Goal: Check status: Check status

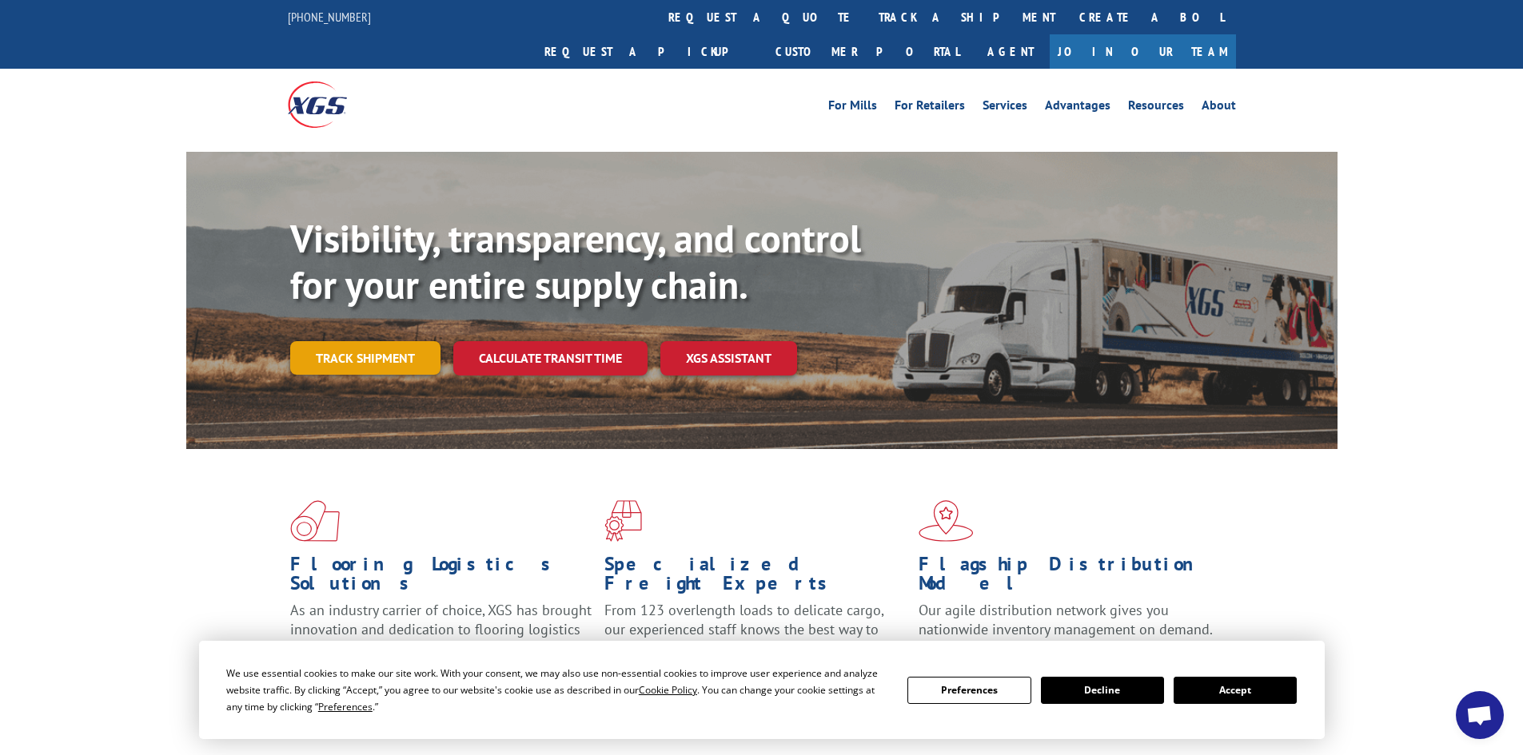
click at [335, 341] on link "Track shipment" at bounding box center [365, 358] width 150 height 34
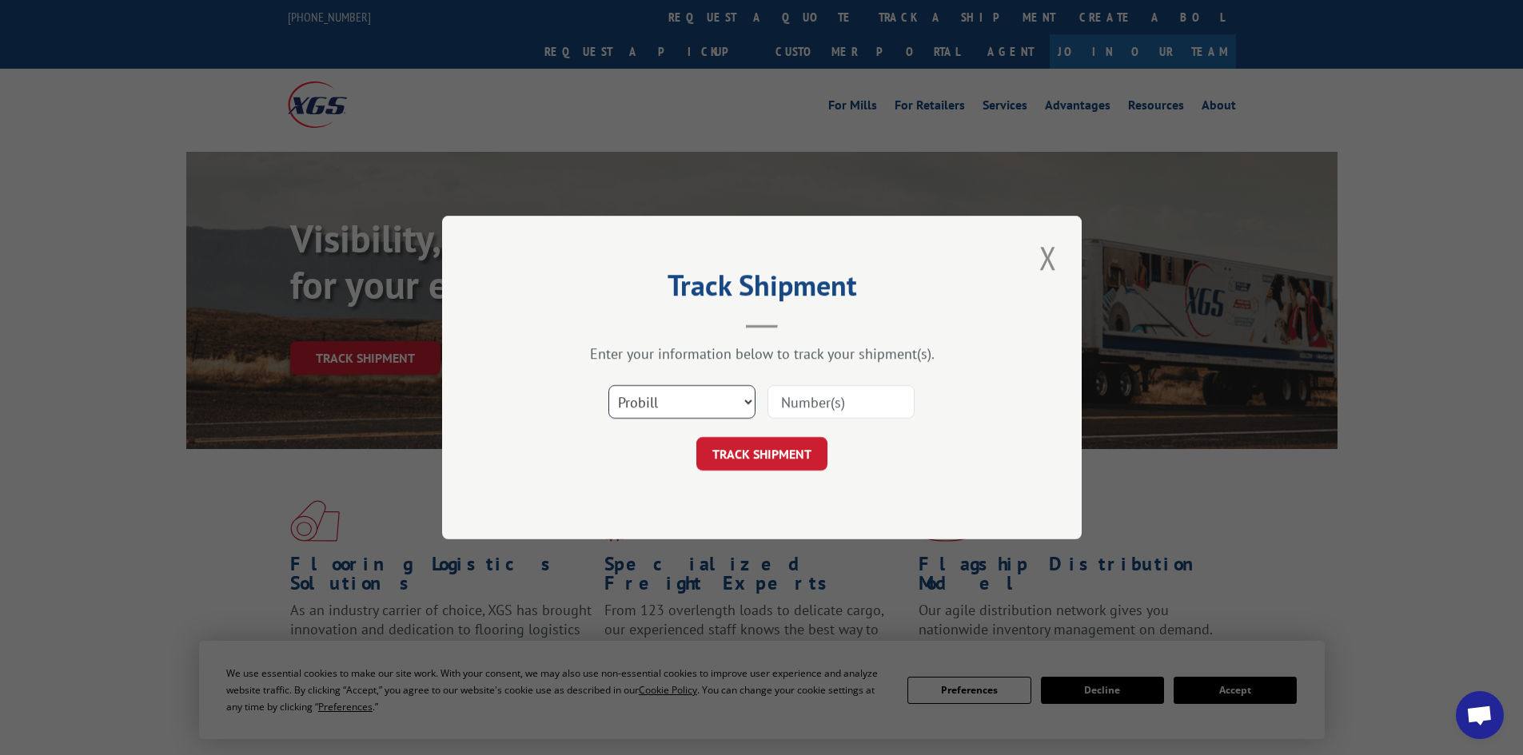
click at [655, 406] on select "Select category... Probill BOL PO" at bounding box center [681, 402] width 147 height 34
select select "bol"
click at [608, 385] on select "Select category... Probill BOL PO" at bounding box center [681, 402] width 147 height 34
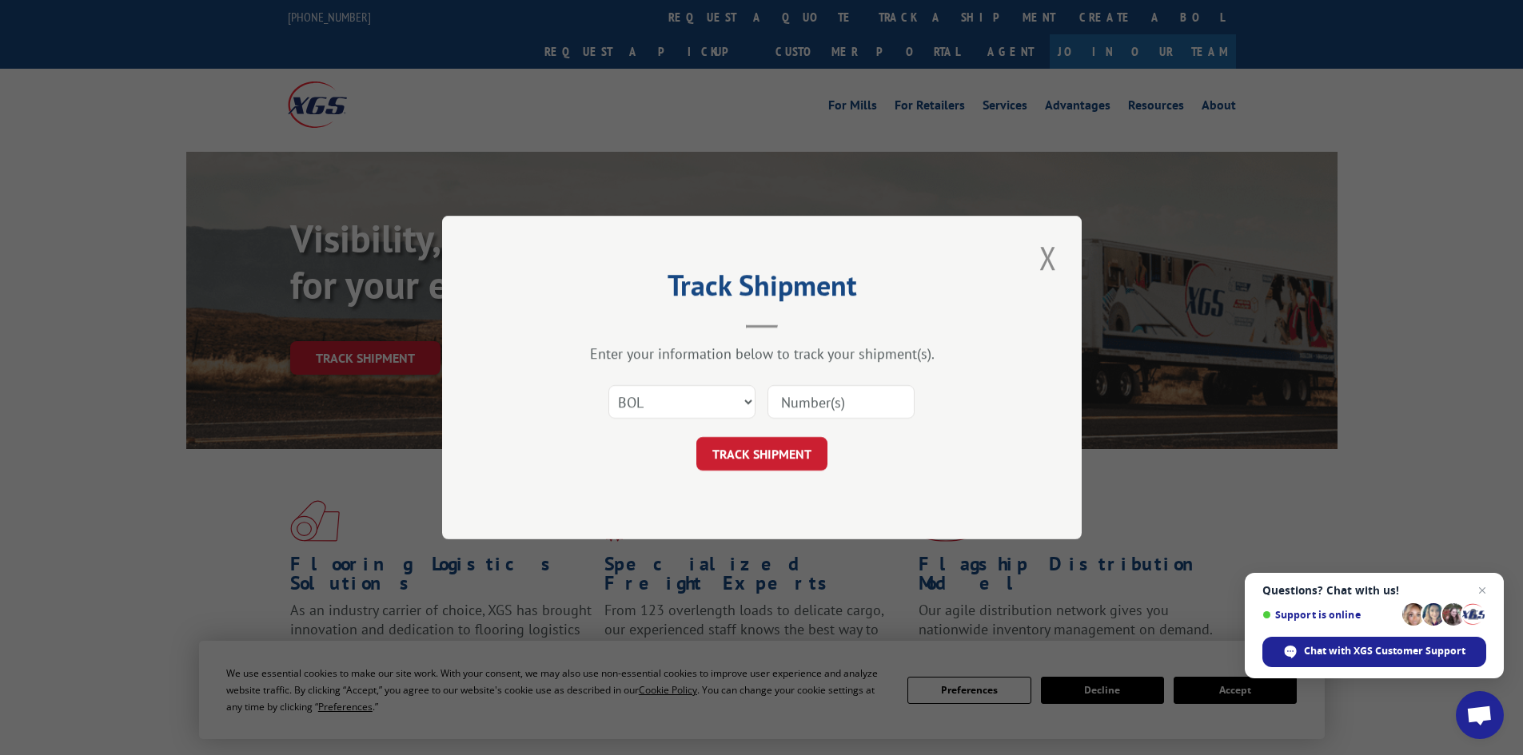
click at [787, 400] on input at bounding box center [840, 402] width 147 height 34
paste input "4845744"
type input "4845744"
click at [755, 453] on button "TRACK SHIPMENT" at bounding box center [761, 454] width 131 height 34
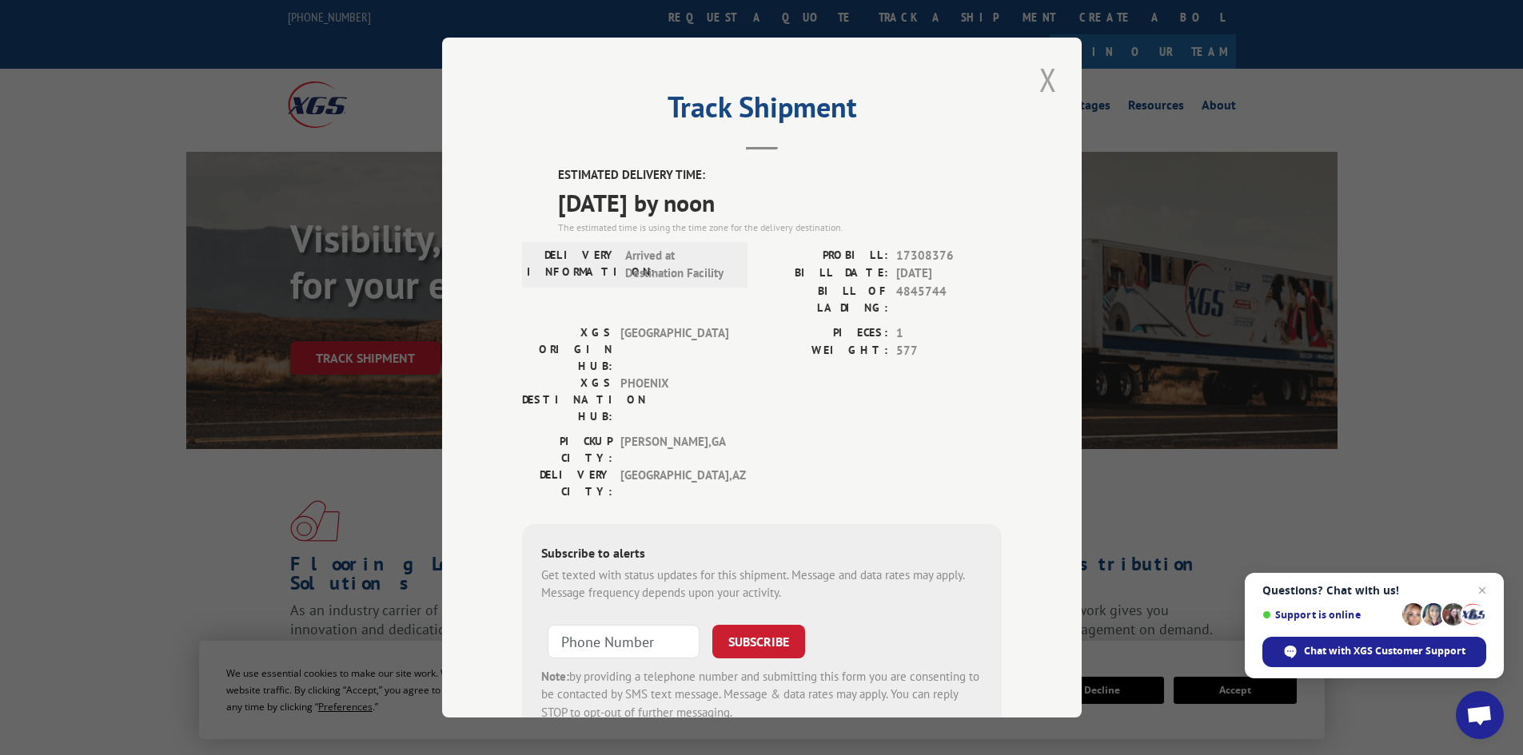
click at [1047, 82] on button "Close modal" at bounding box center [1048, 80] width 27 height 44
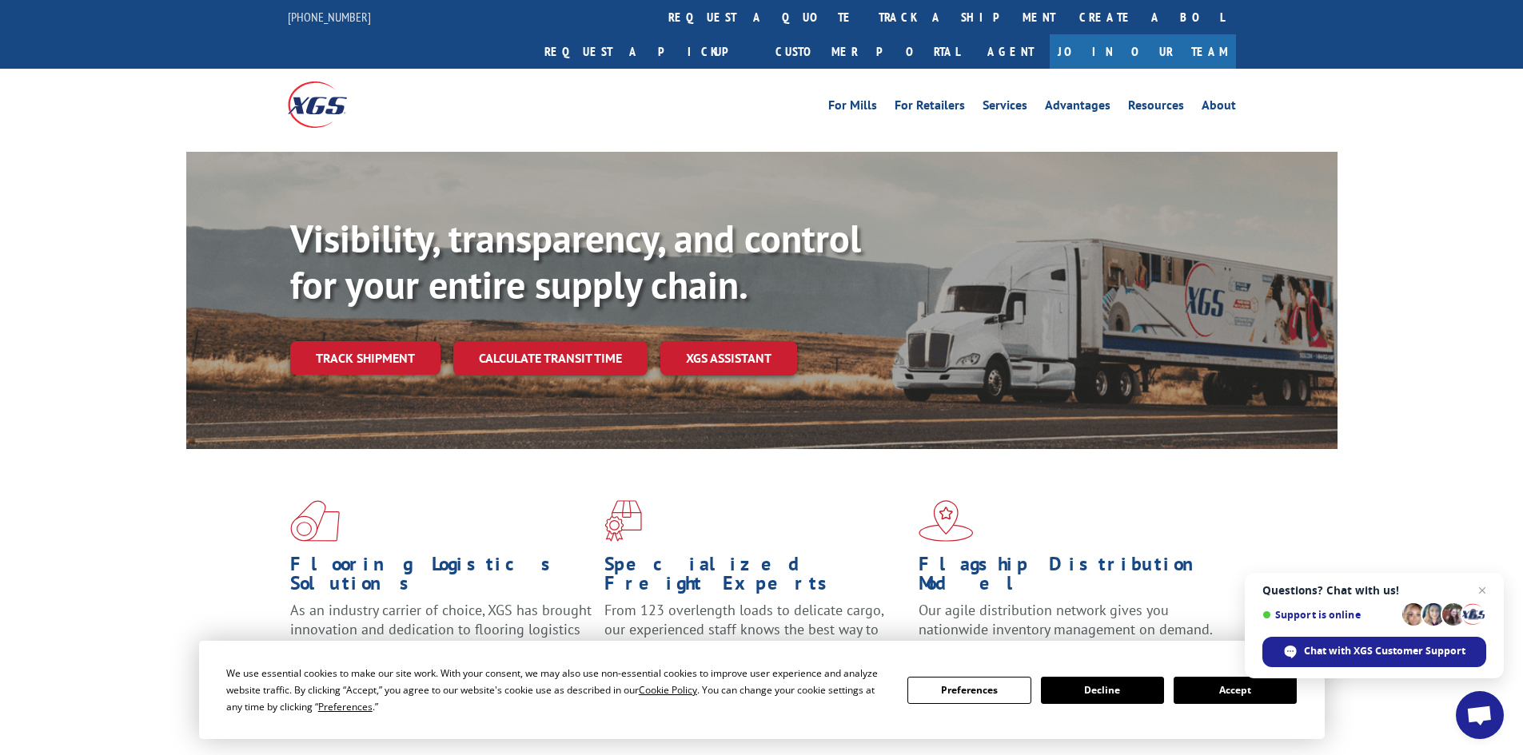
click at [394, 341] on link "Track shipment" at bounding box center [365, 358] width 150 height 34
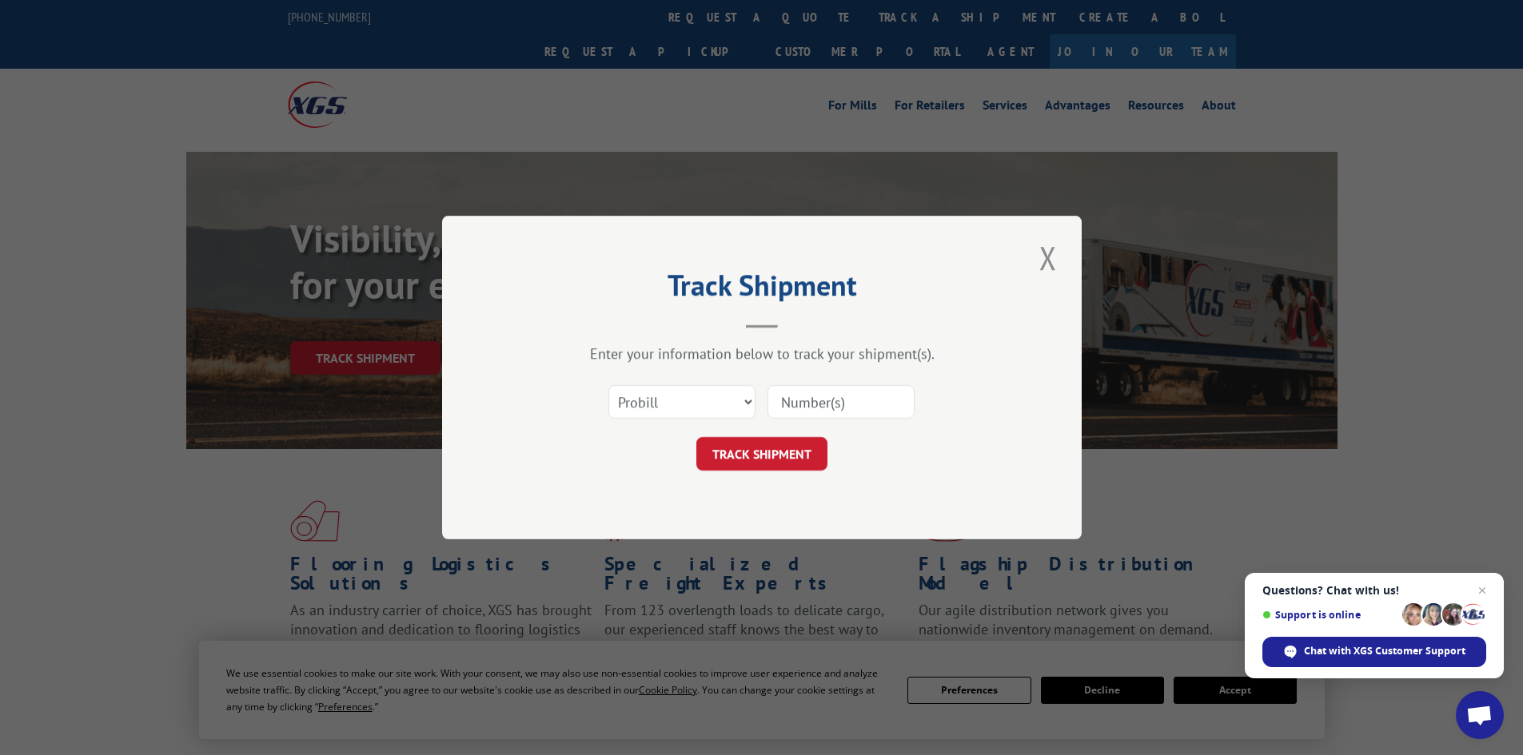
paste input "4836021"
type input "4836021"
click at [687, 390] on select "Select category... Probill BOL PO" at bounding box center [681, 402] width 147 height 34
select select "bol"
click at [608, 385] on select "Select category... Probill BOL PO" at bounding box center [681, 402] width 147 height 34
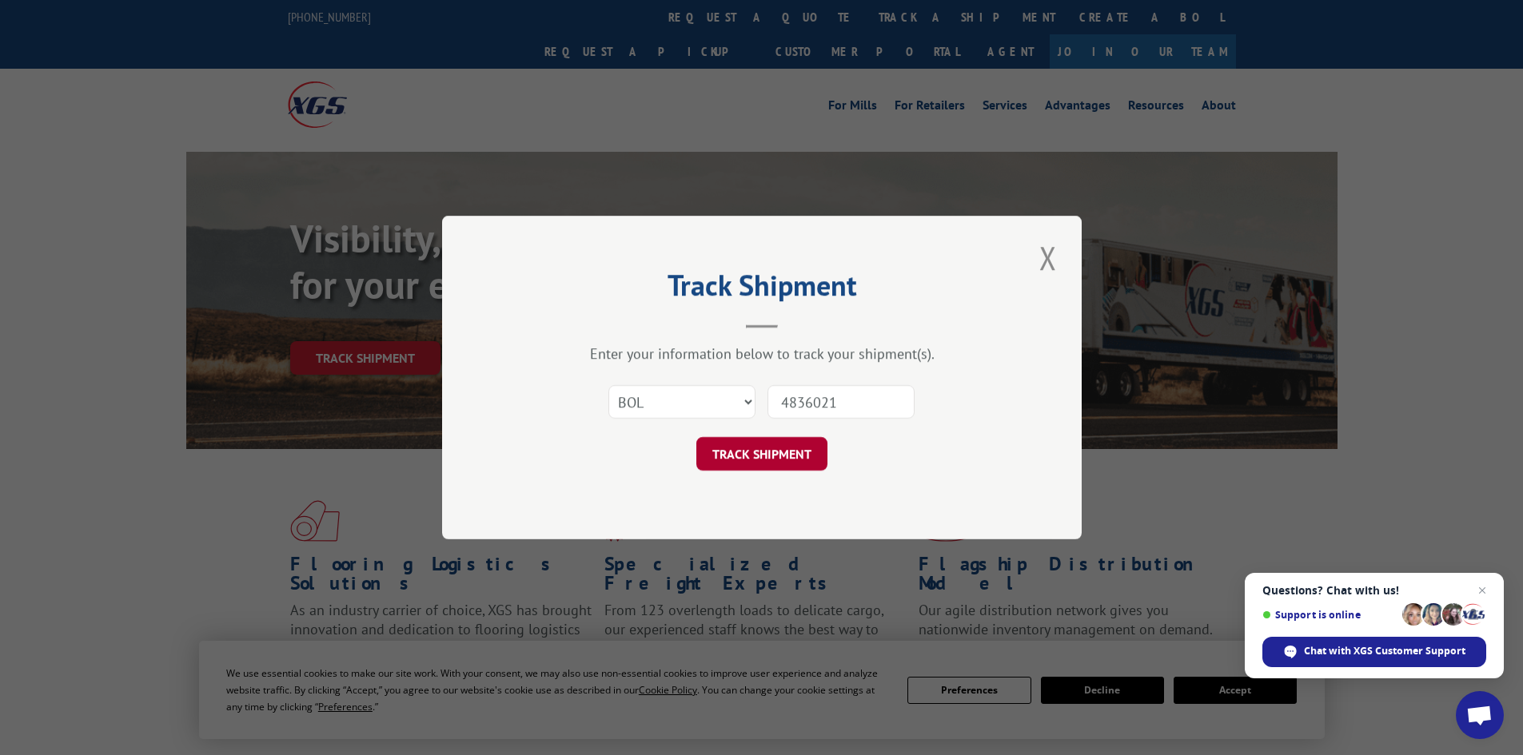
click at [774, 453] on button "TRACK SHIPMENT" at bounding box center [761, 454] width 131 height 34
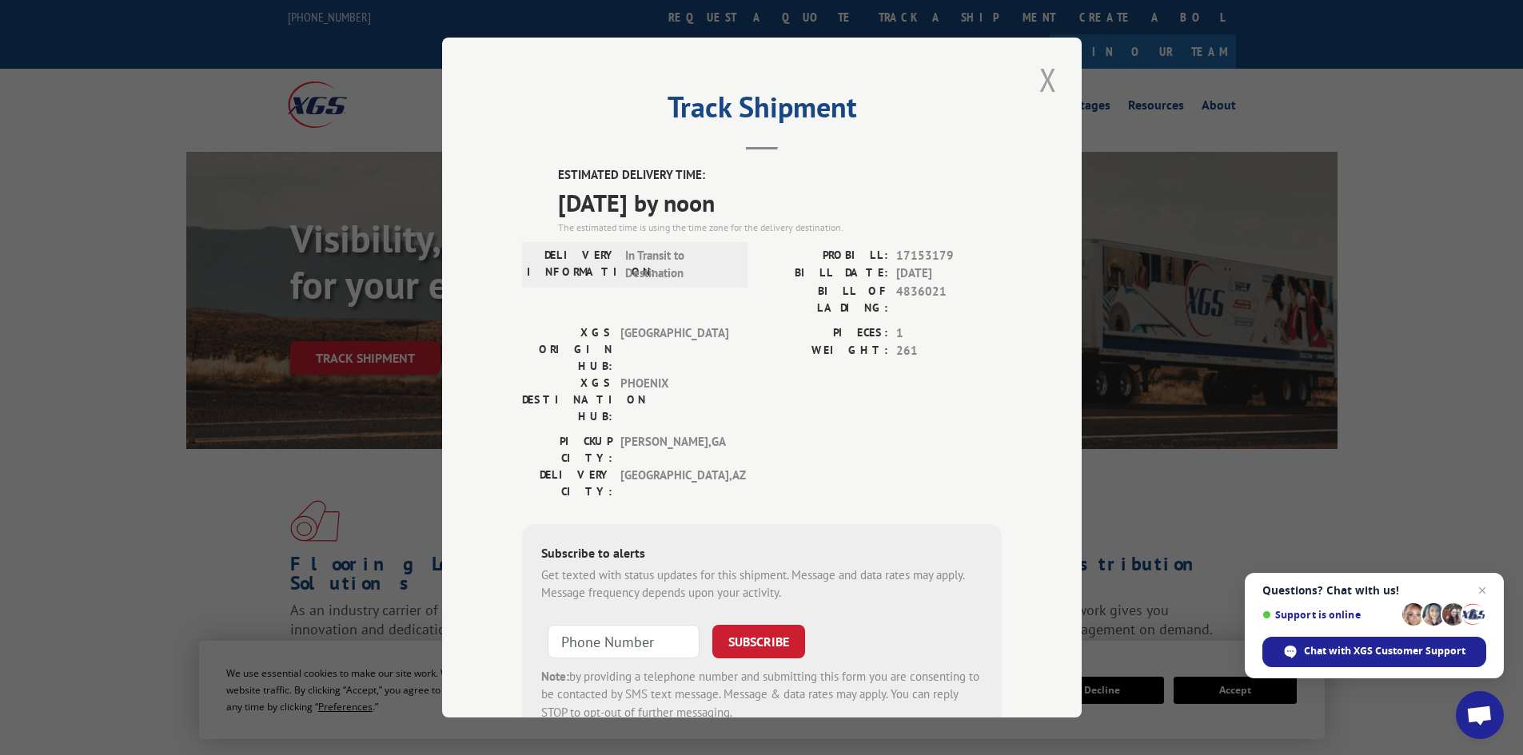
click at [1035, 84] on button "Close modal" at bounding box center [1048, 80] width 27 height 44
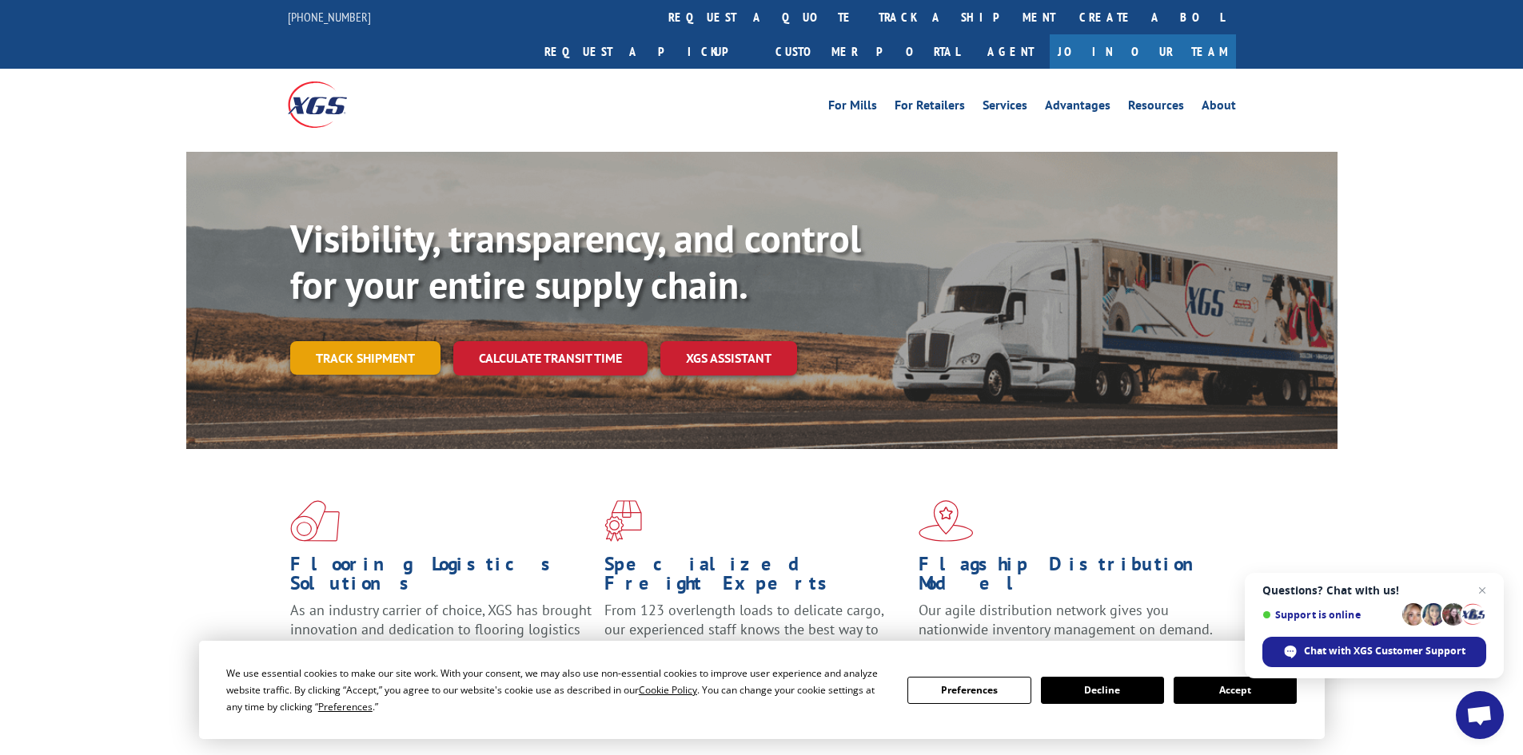
click at [345, 341] on link "Track shipment" at bounding box center [365, 358] width 150 height 34
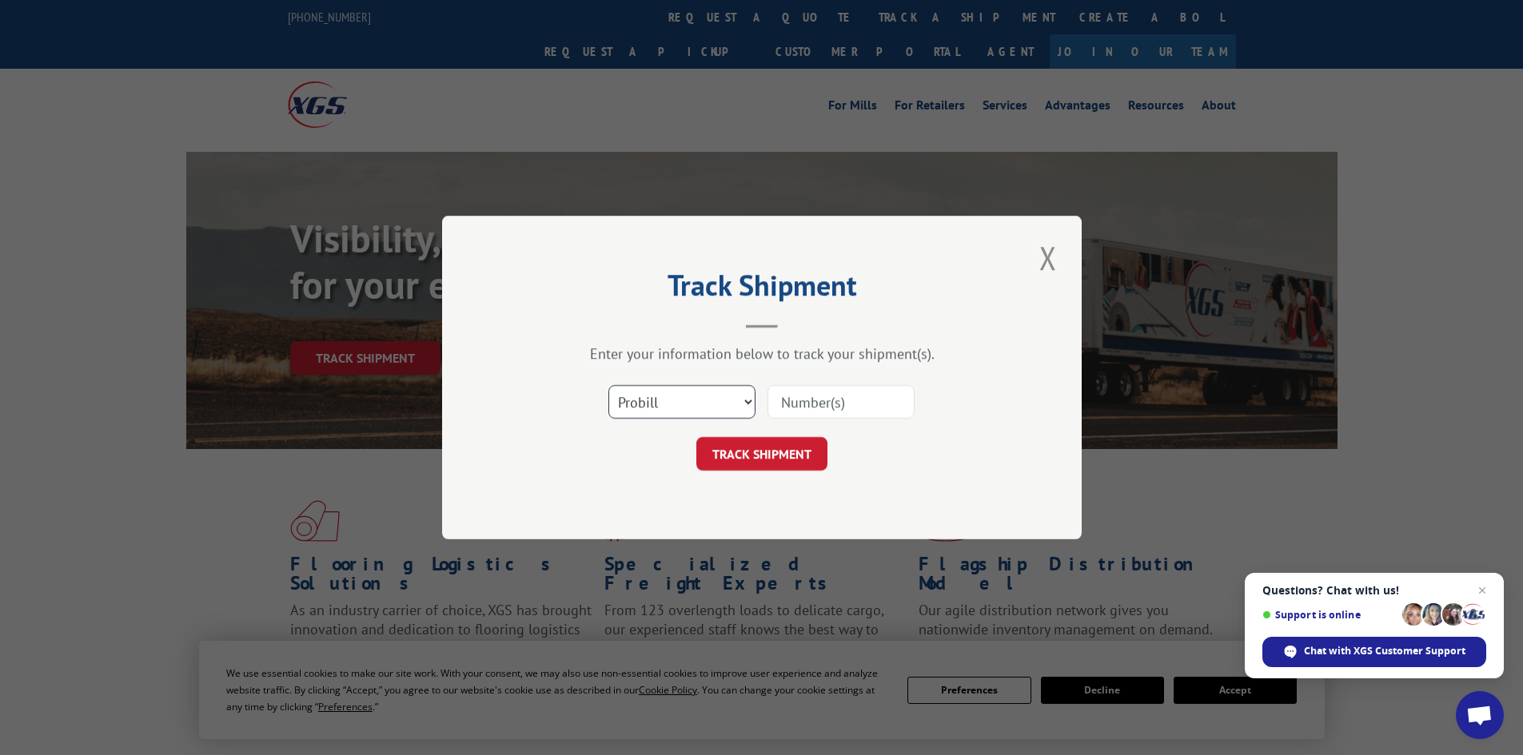
click at [648, 399] on select "Select category... Probill BOL PO" at bounding box center [681, 402] width 147 height 34
select select "bol"
click at [608, 385] on select "Select category... Probill BOL PO" at bounding box center [681, 402] width 147 height 34
click at [780, 409] on input at bounding box center [840, 402] width 147 height 34
paste input "4846940"
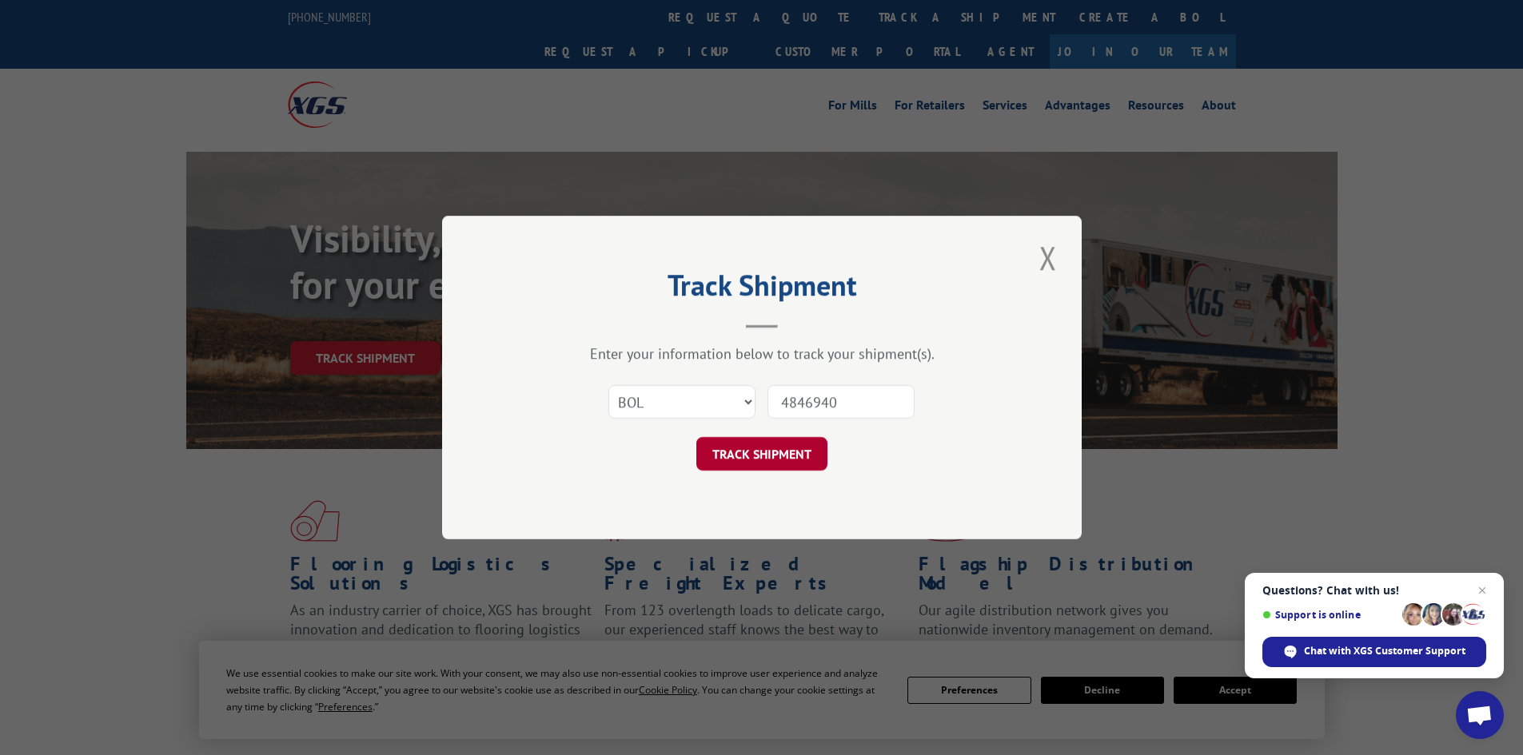
type input "4846940"
click at [778, 457] on button "TRACK SHIPMENT" at bounding box center [761, 454] width 131 height 34
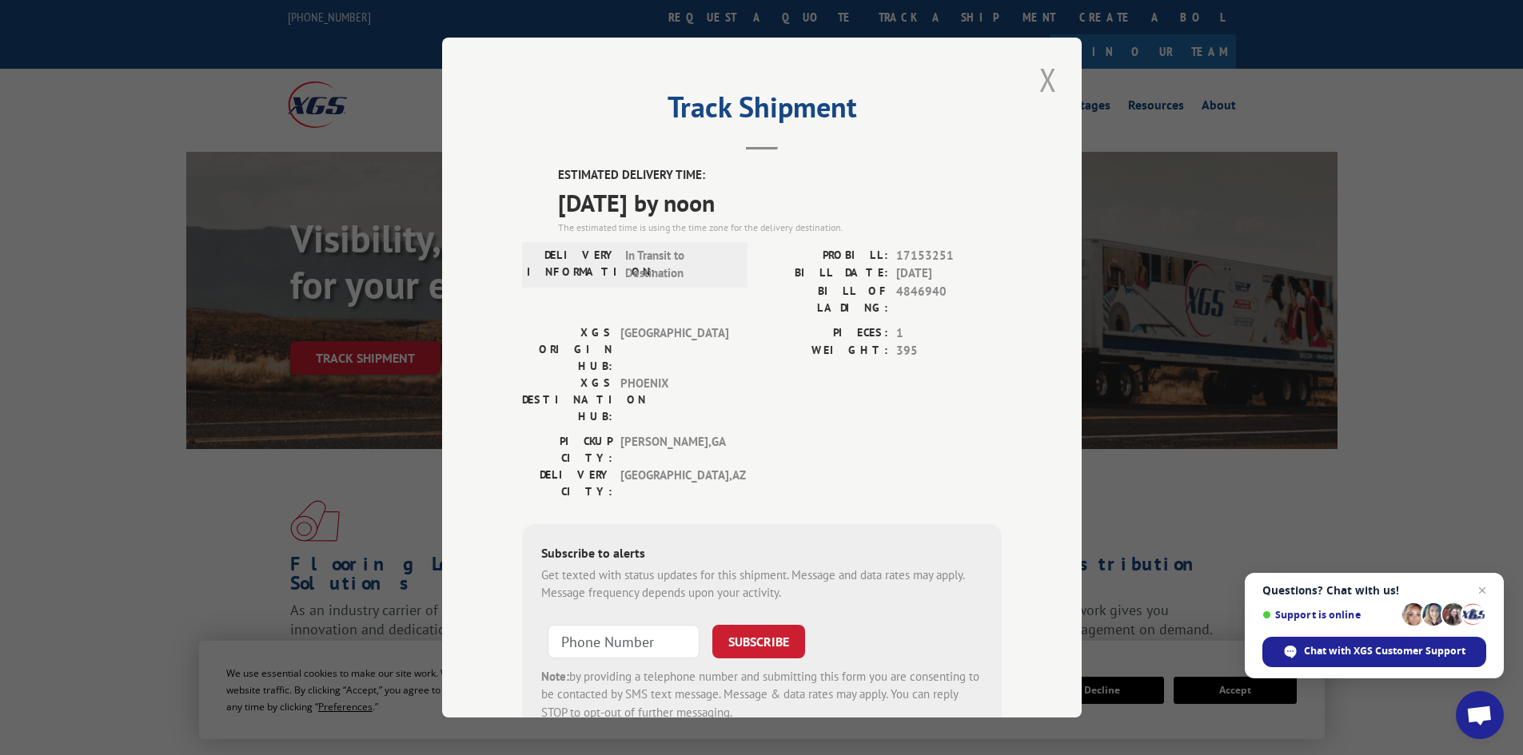
click at [1043, 76] on button "Close modal" at bounding box center [1048, 80] width 27 height 44
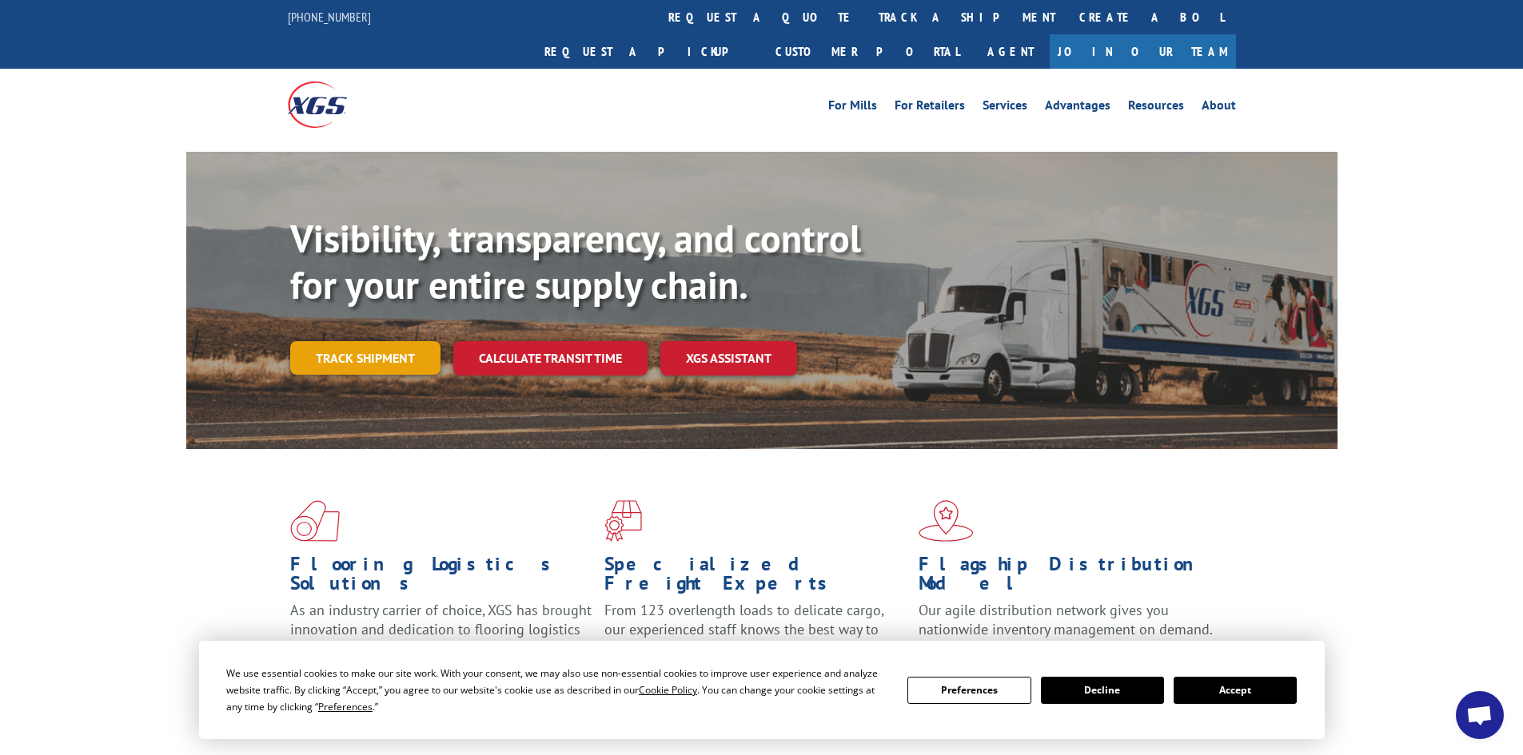
click at [370, 341] on link "Track shipment" at bounding box center [365, 358] width 150 height 34
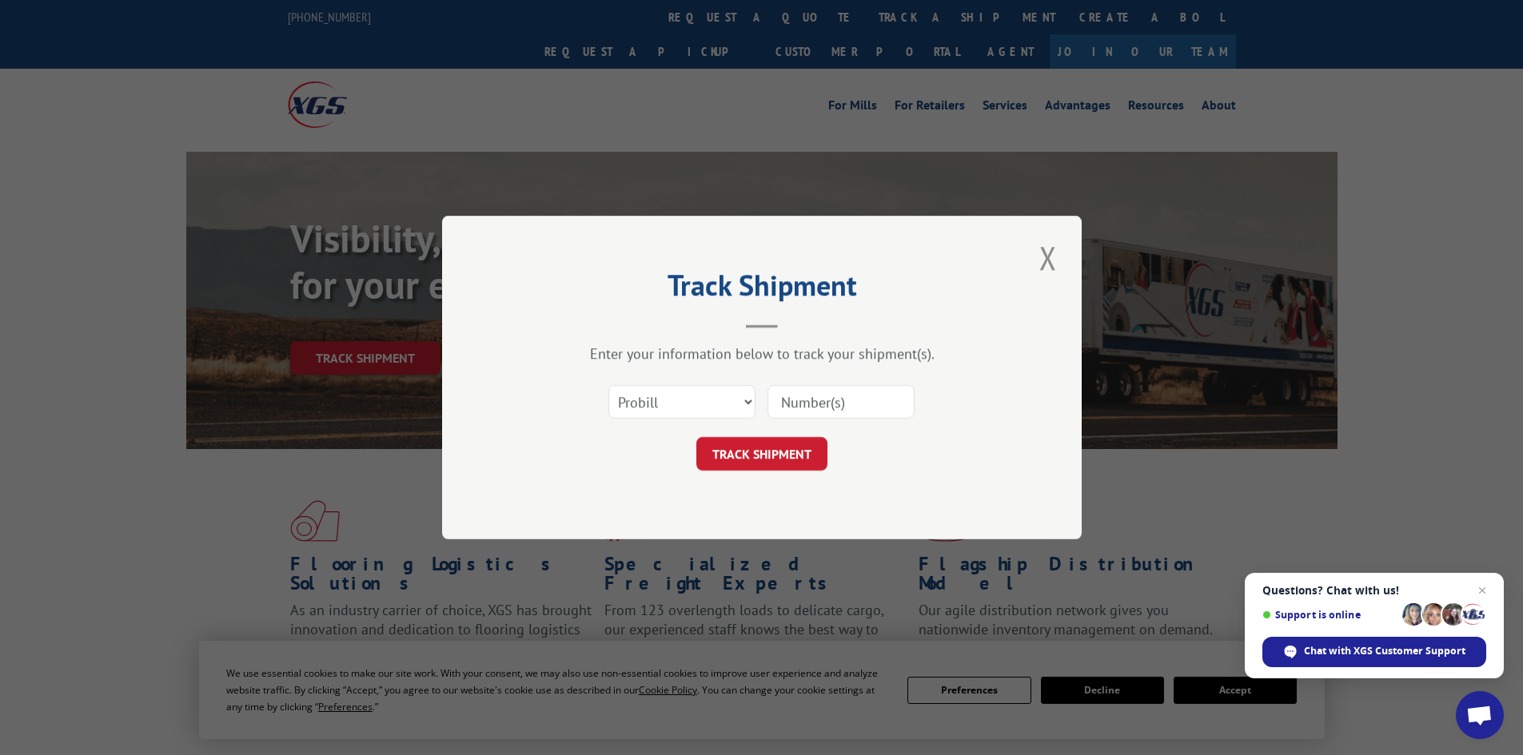
paste input "17095073"
type input "17095073"
click at [768, 449] on button "TRACK SHIPMENT" at bounding box center [761, 454] width 131 height 34
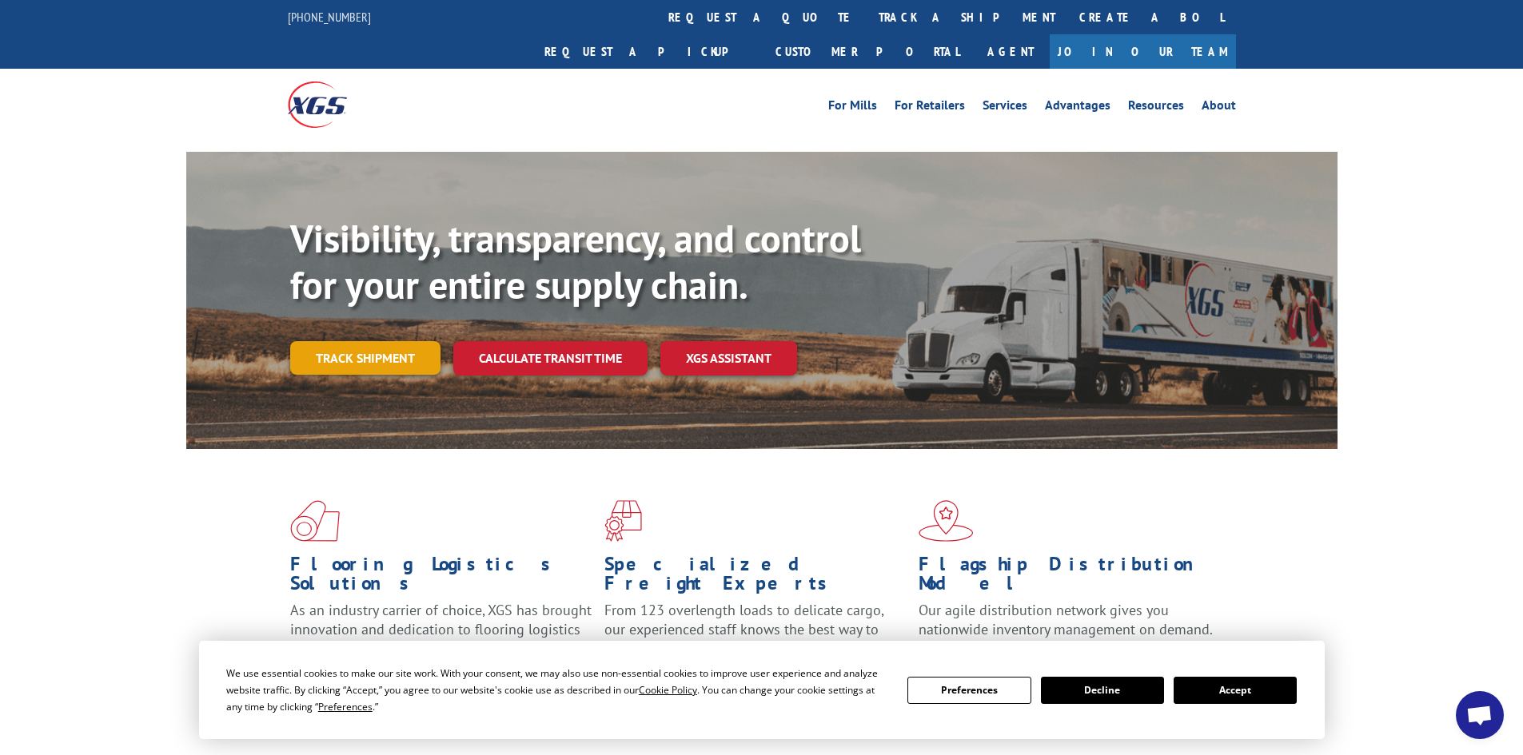
click at [375, 341] on link "Track shipment" at bounding box center [365, 358] width 150 height 34
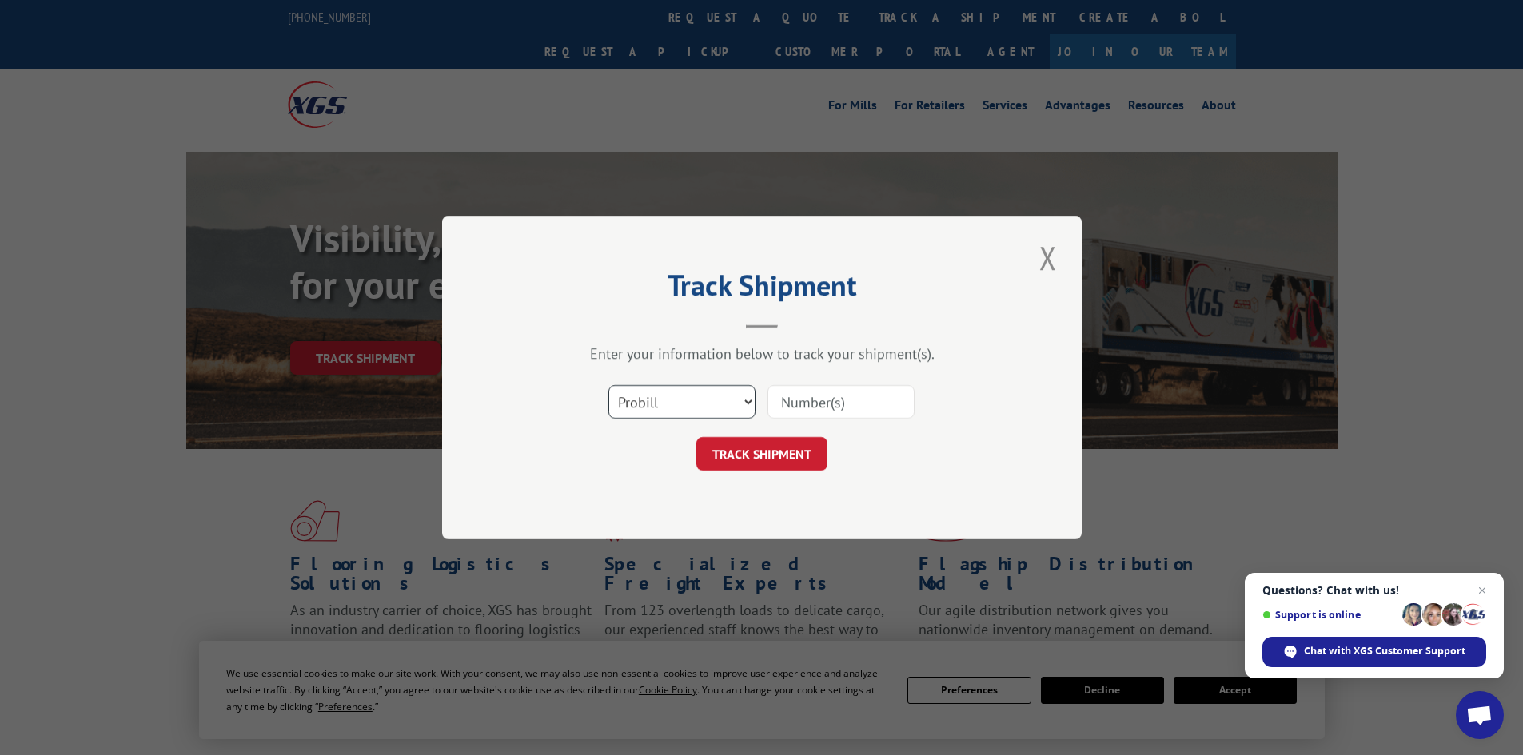
click at [707, 406] on select "Select category... Probill BOL PO" at bounding box center [681, 402] width 147 height 34
select select "po"
click at [608, 385] on select "Select category... Probill BOL PO" at bounding box center [681, 402] width 147 height 34
paste input "16514815"
type input "16514815"
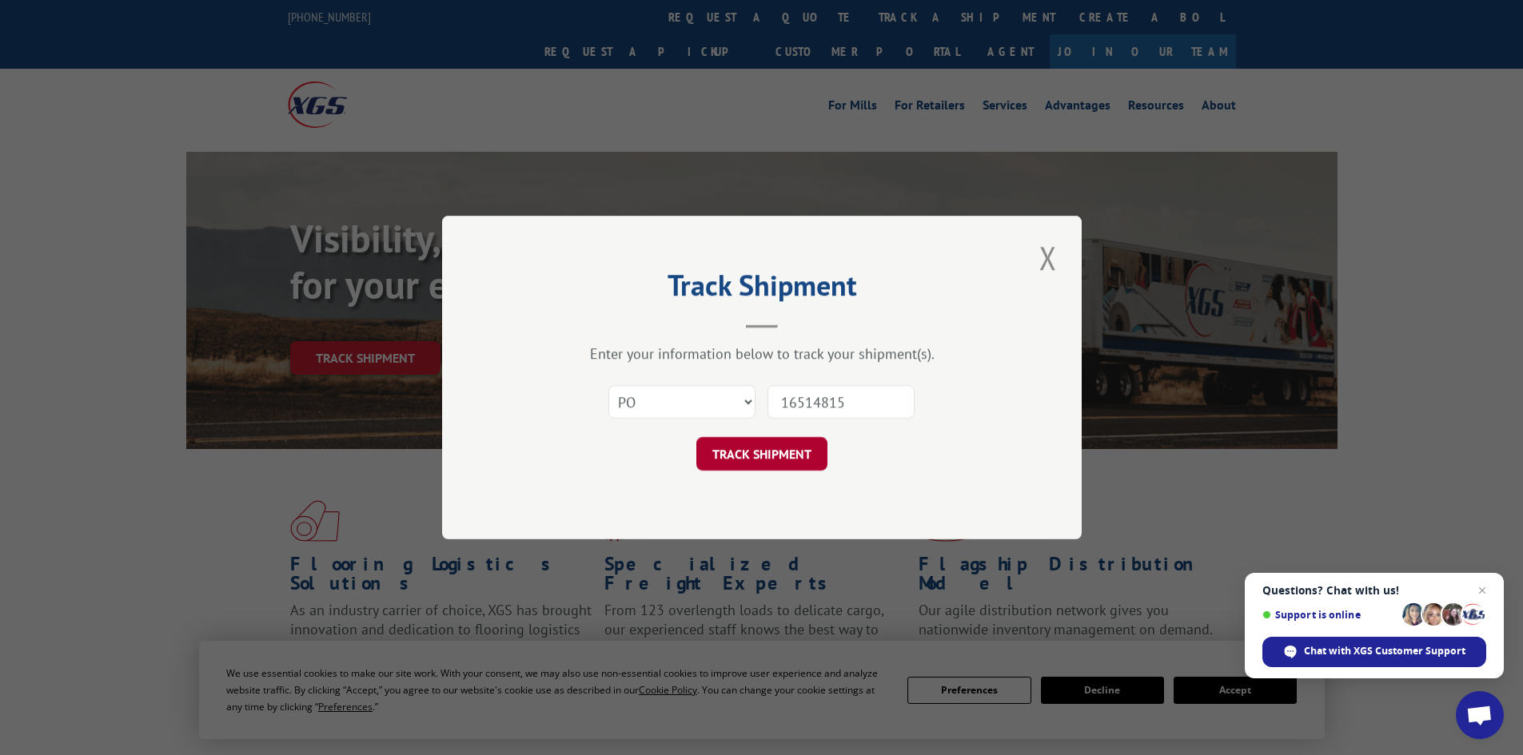
click at [784, 456] on button "TRACK SHIPMENT" at bounding box center [761, 454] width 131 height 34
